Goal: Task Accomplishment & Management: Use online tool/utility

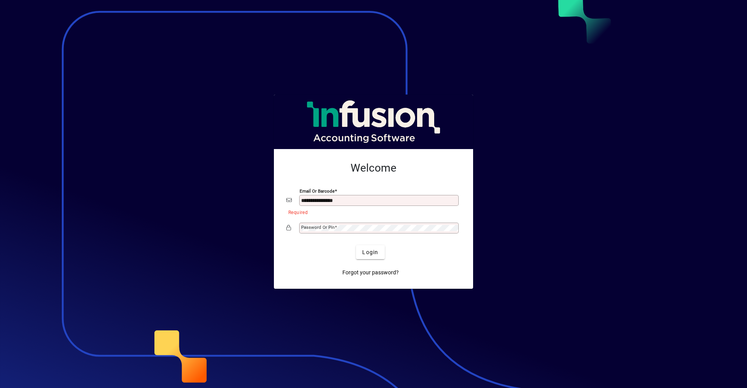
type input "**********"
click at [356, 245] on button "Login" at bounding box center [370, 252] width 28 height 14
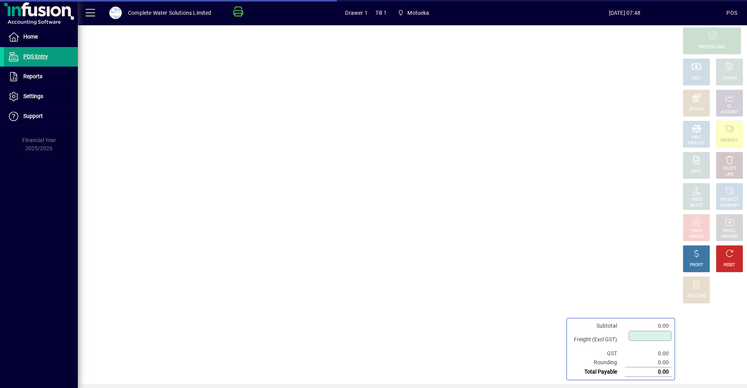
type input "****"
